Goal: Information Seeking & Learning: Learn about a topic

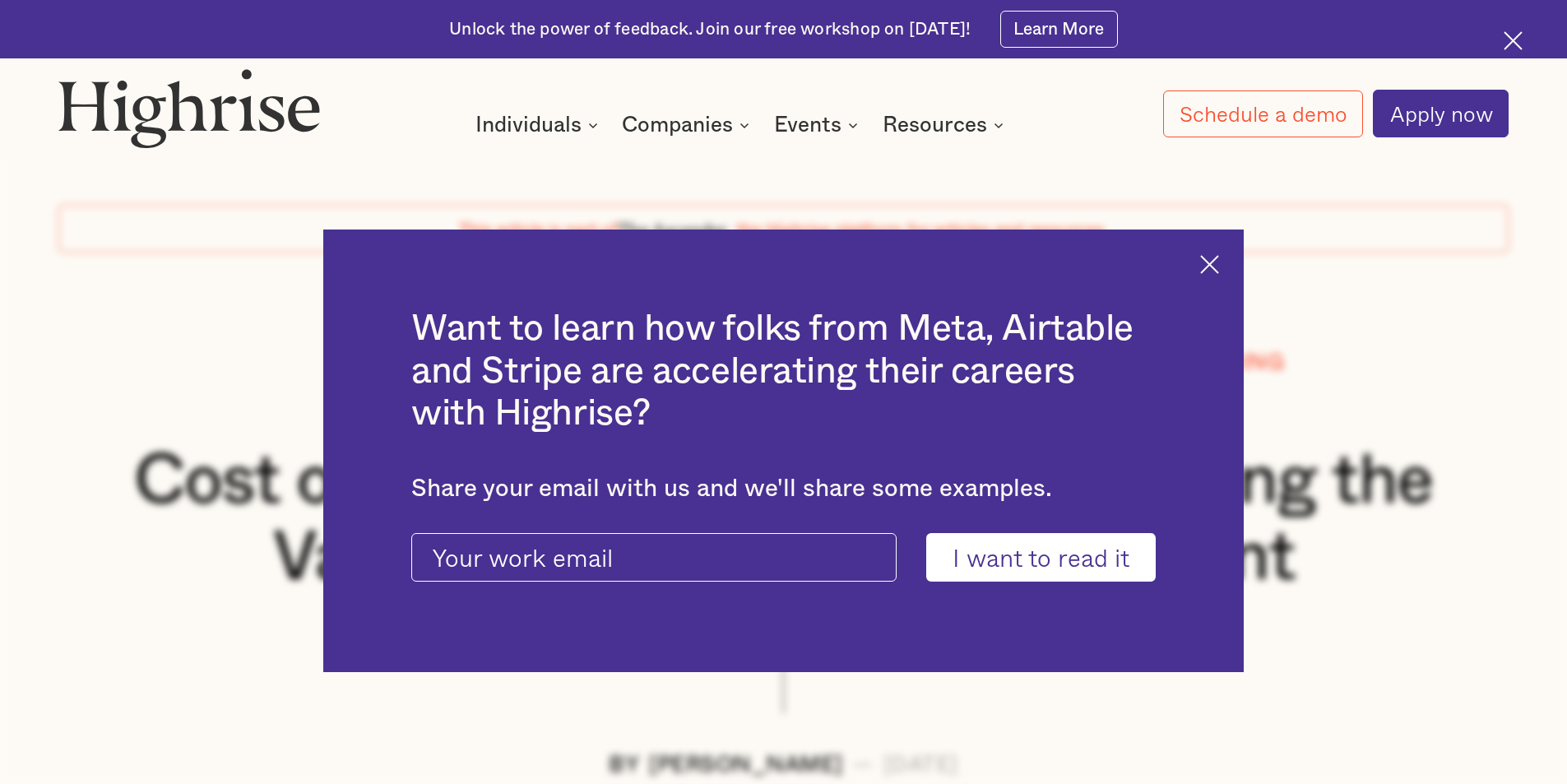
scroll to position [1530, 0]
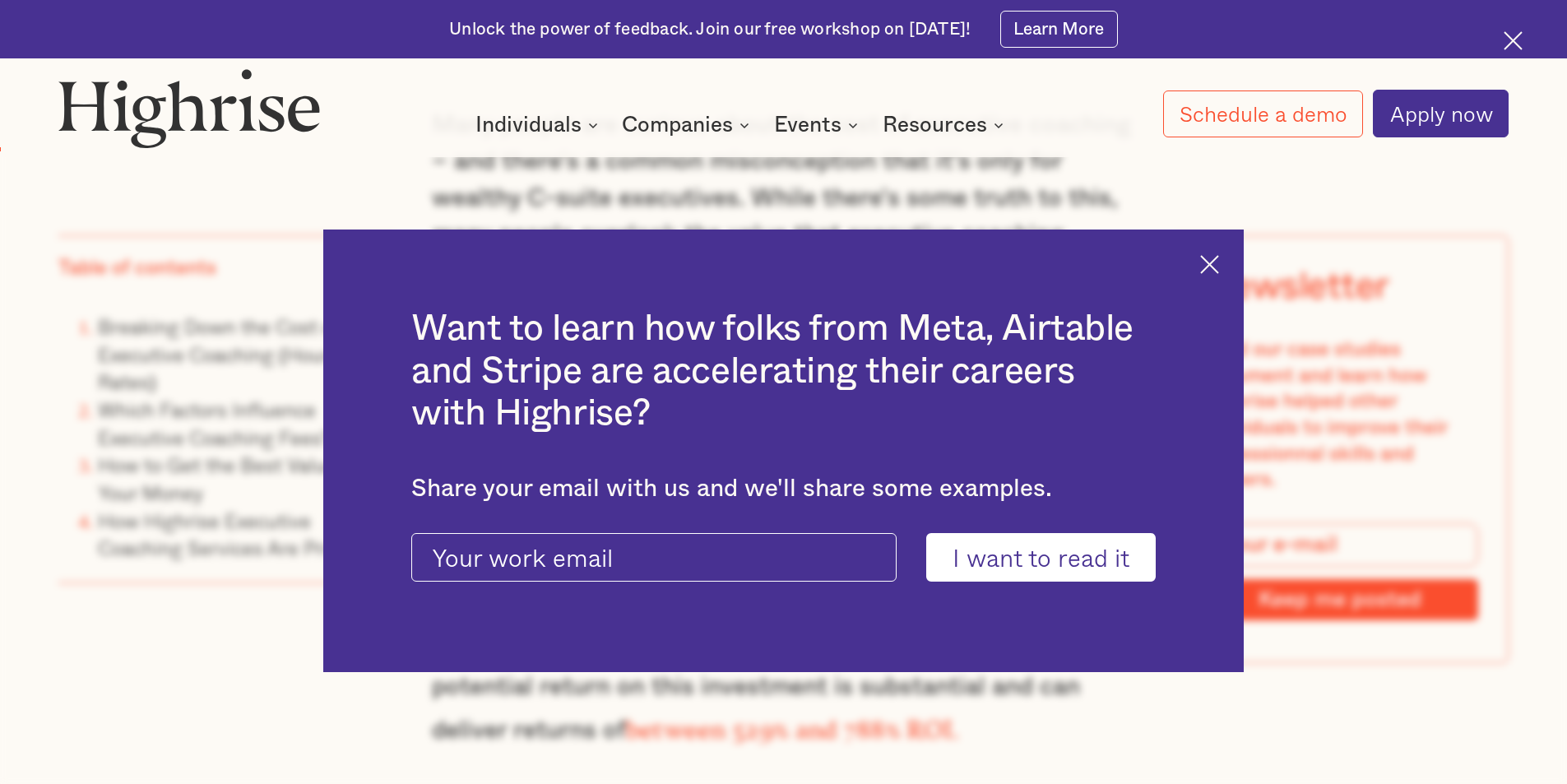
click at [1219, 260] on img at bounding box center [1209, 264] width 19 height 19
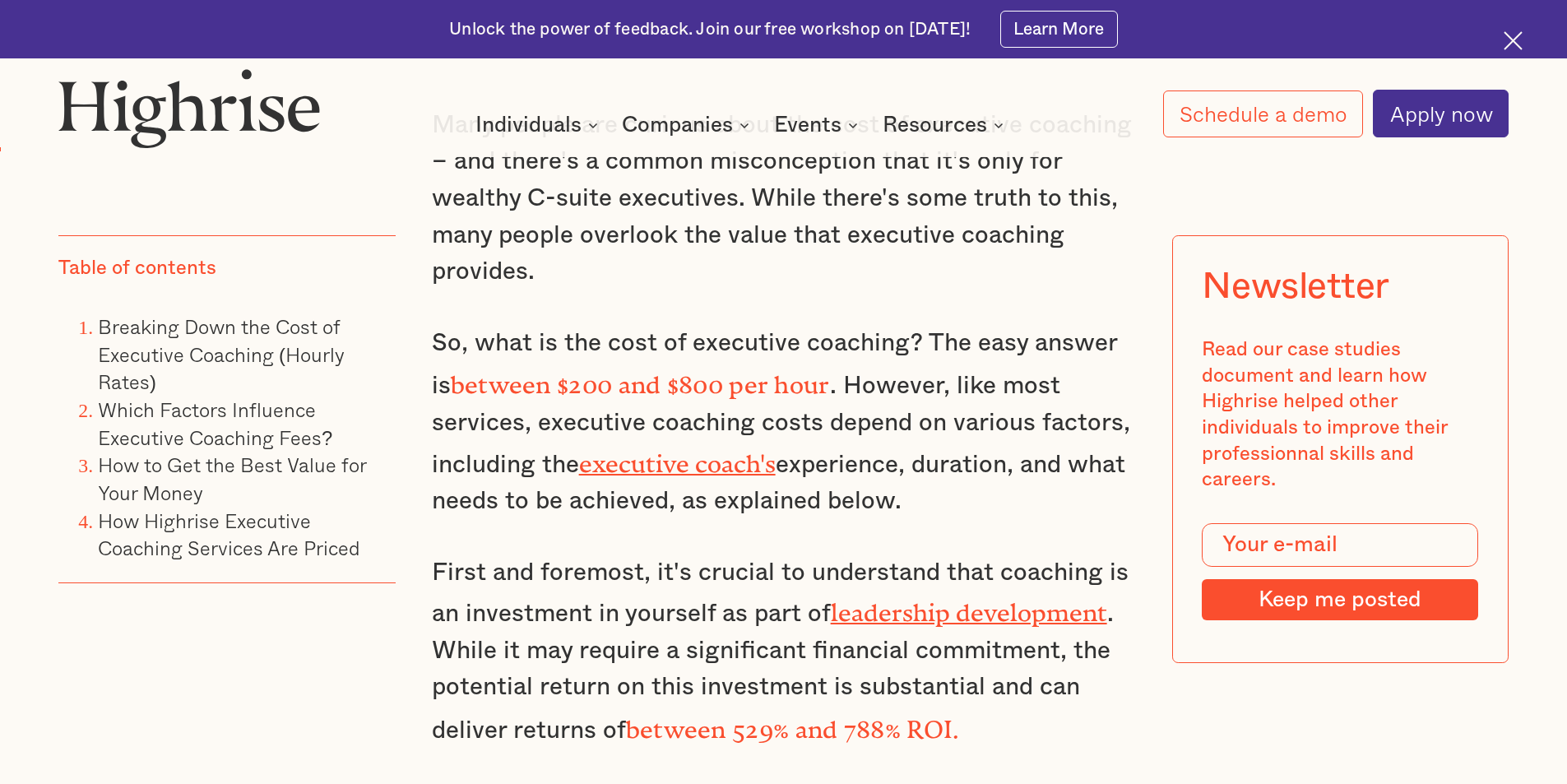
click at [963, 407] on p "So, what is the cost of executive coaching? The easy answer is between $200 and…" at bounding box center [784, 422] width 704 height 195
click at [708, 429] on p "So, what is the cost of executive coaching? The easy answer is between $200 and…" at bounding box center [784, 422] width 704 height 195
click at [828, 438] on p "So, what is the cost of executive coaching? The easy answer is between $200 and…" at bounding box center [784, 422] width 704 height 195
click at [866, 444] on p "So, what is the cost of executive coaching? The easy answer is between $200 and…" at bounding box center [784, 422] width 704 height 195
click at [892, 447] on p "So, what is the cost of executive coaching? The easy answer is between $200 and…" at bounding box center [784, 422] width 704 height 195
